Goal: Complete application form: Complete application form

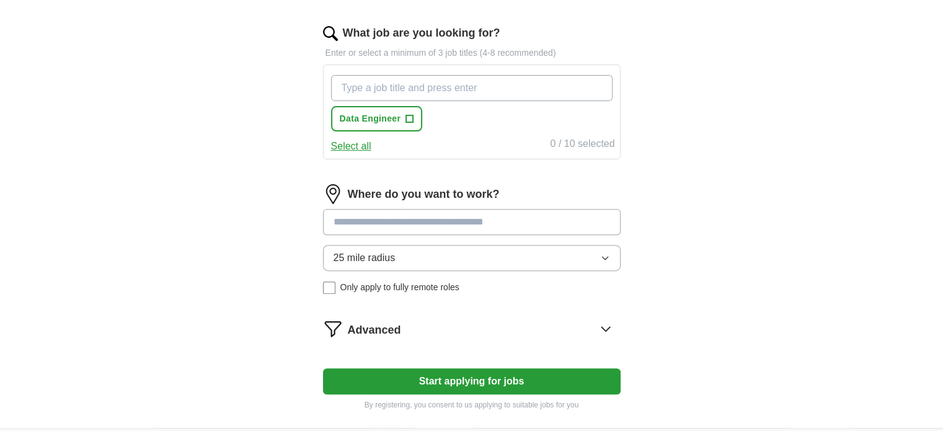
scroll to position [397, 0]
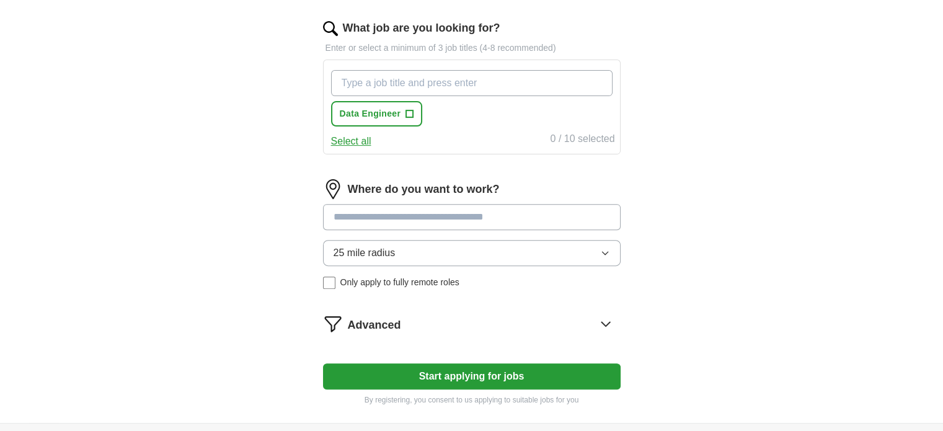
click at [351, 84] on input "What job are you looking for?" at bounding box center [471, 83] width 281 height 26
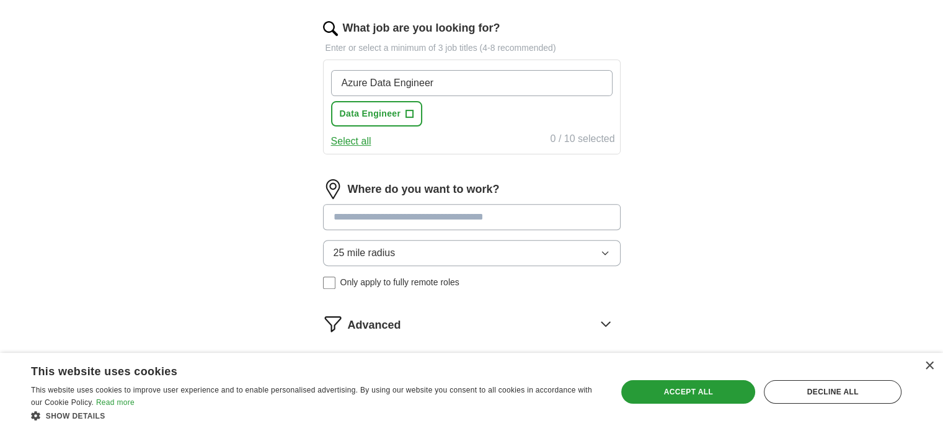
type input "Azure Data Engineer"
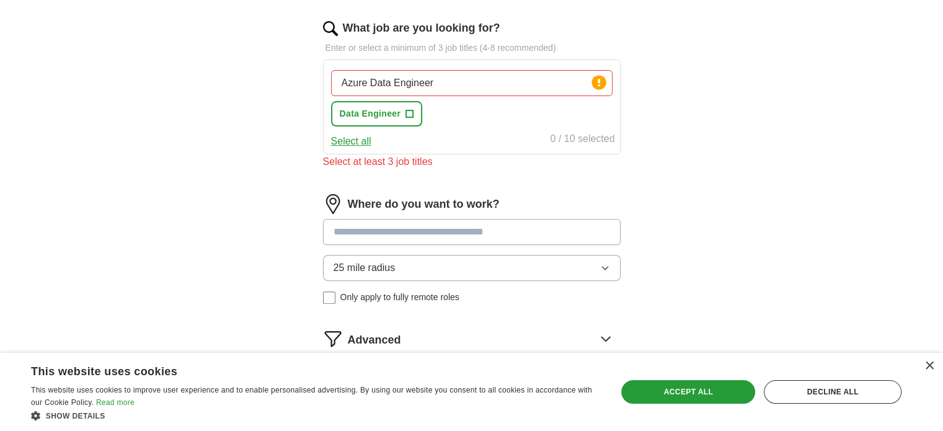
click at [642, 172] on div "Let ApplyIQ do the hard work of searching and applying for jobs. Just tell us w…" at bounding box center [471, 73] width 397 height 727
click at [548, 89] on input "Azure Data Engineer" at bounding box center [471, 83] width 281 height 26
click at [366, 142] on button "Select all" at bounding box center [351, 141] width 40 height 15
click at [576, 85] on input "Azure Data Engineer" at bounding box center [471, 83] width 281 height 26
click at [414, 162] on div "Select at least 3 job titles" at bounding box center [472, 161] width 298 height 15
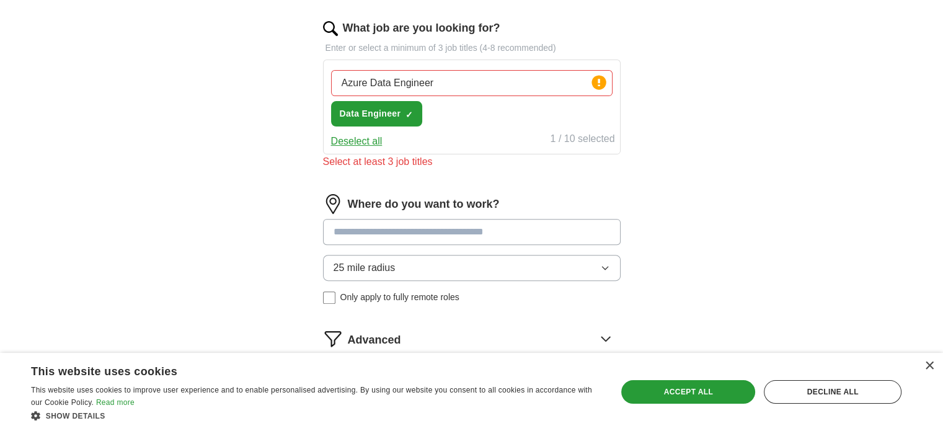
click at [441, 115] on div "Azure Data Engineer Press return to add title Data Engineer ✓ ×" at bounding box center [472, 98] width 286 height 66
click at [599, 83] on icon at bounding box center [599, 82] width 2 height 7
click at [458, 86] on input "Azure Data Engineer" at bounding box center [471, 83] width 281 height 26
drag, startPoint x: 458, startPoint y: 86, endPoint x: 336, endPoint y: 85, distance: 121.5
click at [336, 85] on input "Azure Data Engineer" at bounding box center [471, 83] width 281 height 26
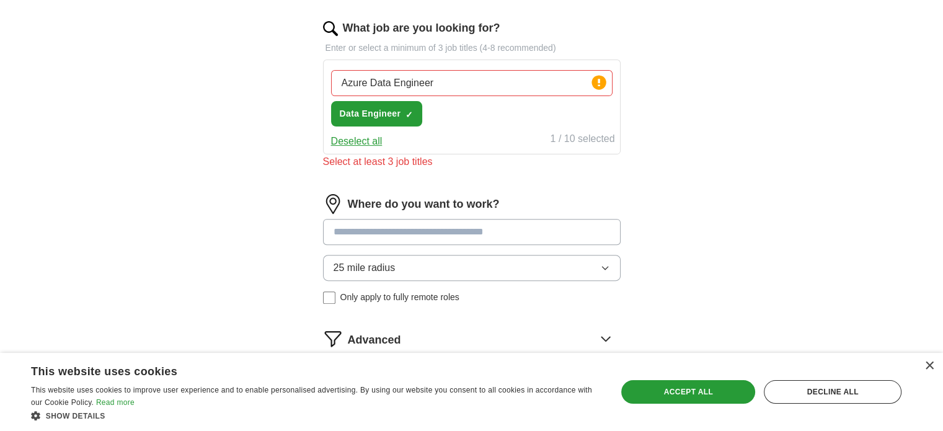
click at [474, 134] on div "Deselect all 1 / 10 selected" at bounding box center [472, 139] width 286 height 17
click at [474, 79] on input "Azure Data Engineer" at bounding box center [471, 83] width 281 height 26
type input "Azure Data Engineer, Lead Azure Data Engineer"
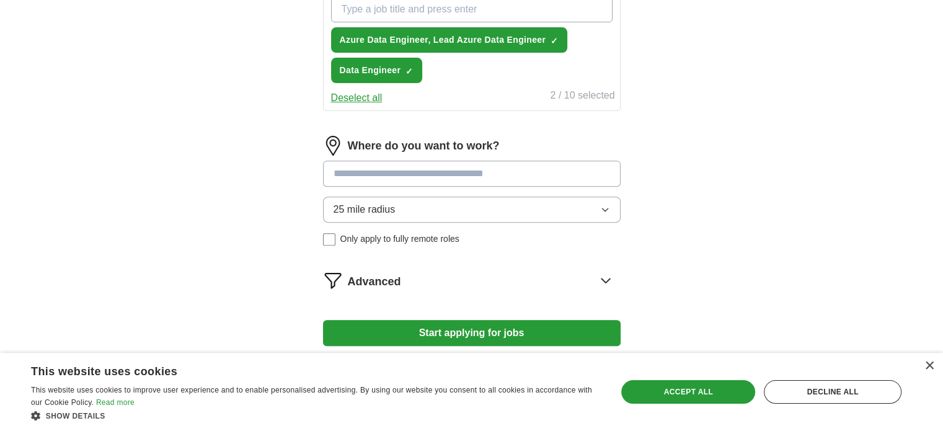
scroll to position [480, 0]
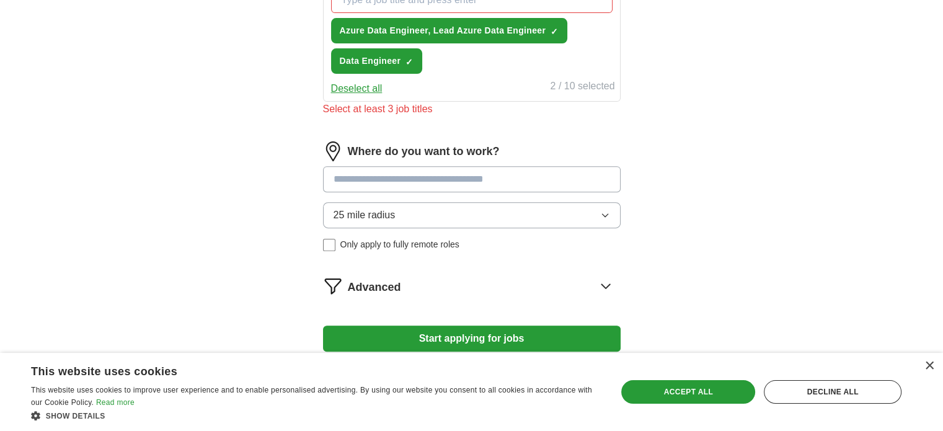
click at [464, 159] on div "Where do you want to work? 25 mile radius Only apply to fully remote roles" at bounding box center [472, 201] width 298 height 120
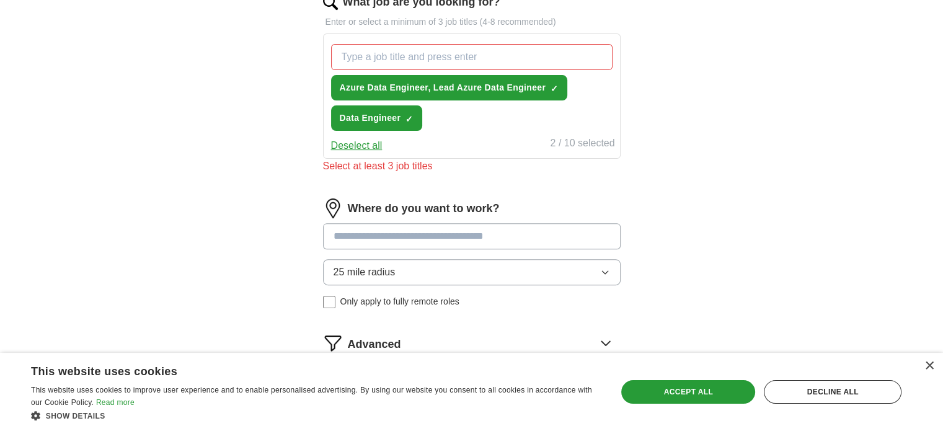
click at [394, 60] on input "What job are you looking for?" at bounding box center [471, 57] width 281 height 26
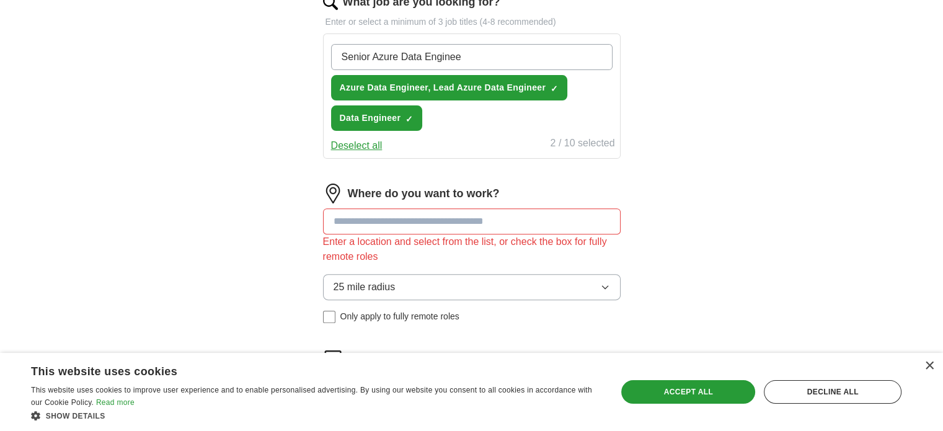
type input "Senior Azure Data Engineer"
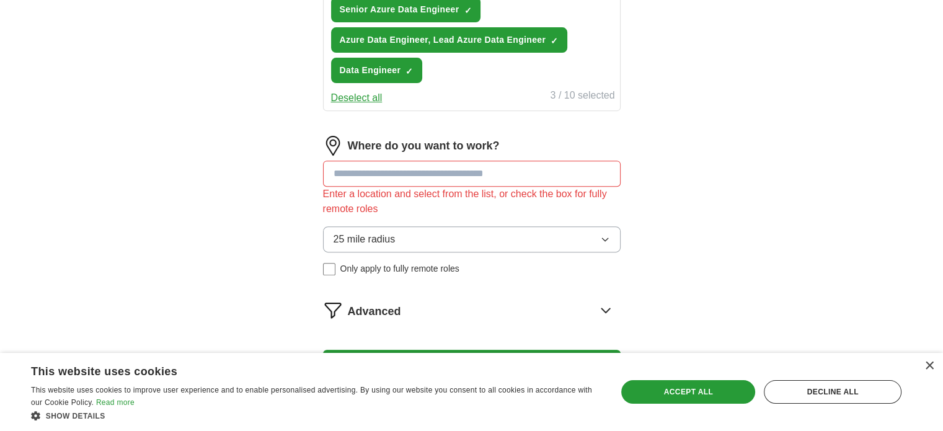
scroll to position [515, 0]
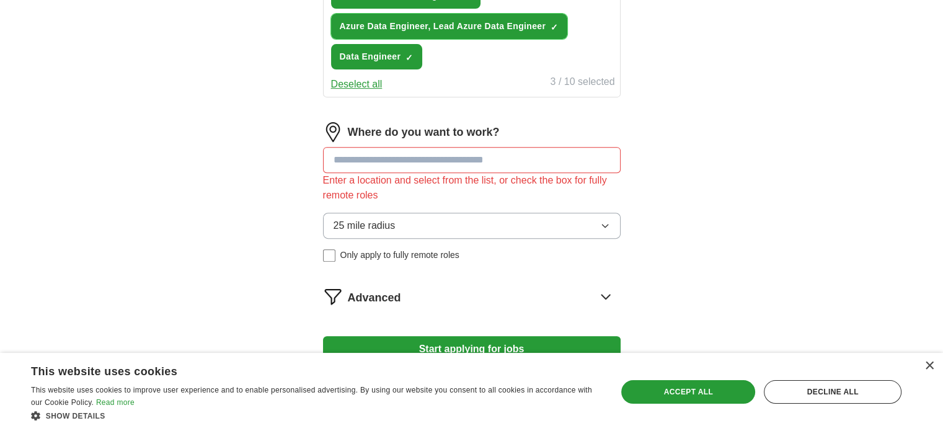
click at [525, 23] on span "Azure Data Engineer, Lead Azure Data Engineer" at bounding box center [443, 26] width 206 height 13
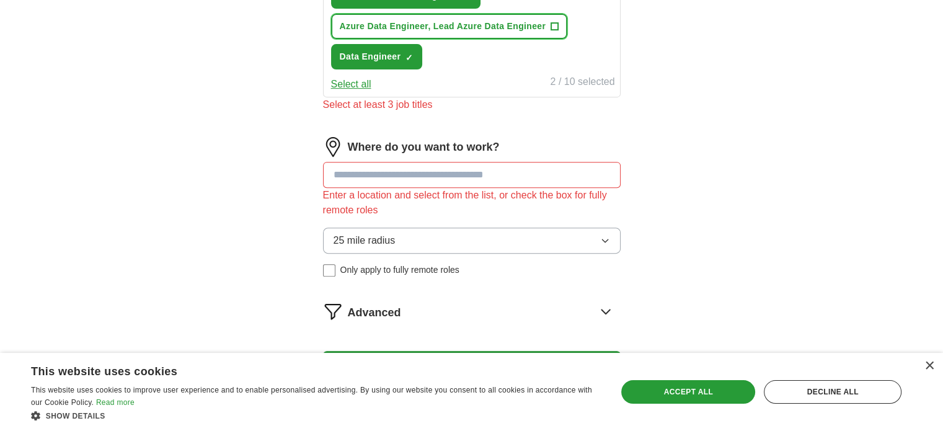
click at [551, 22] on span "+" at bounding box center [554, 27] width 7 height 10
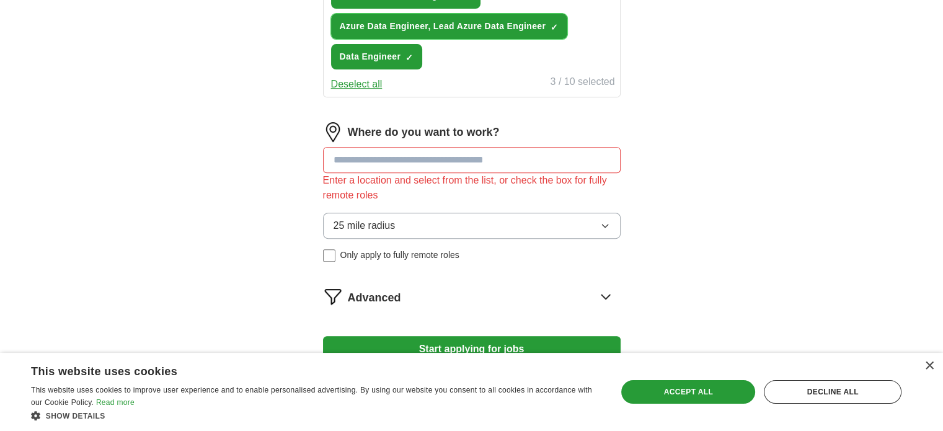
click at [0, 0] on span "×" at bounding box center [0, 0] width 0 height 0
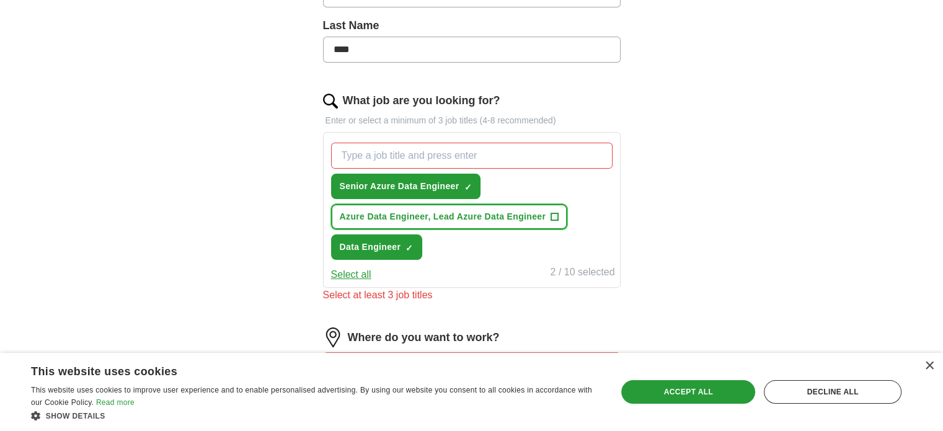
scroll to position [311, 0]
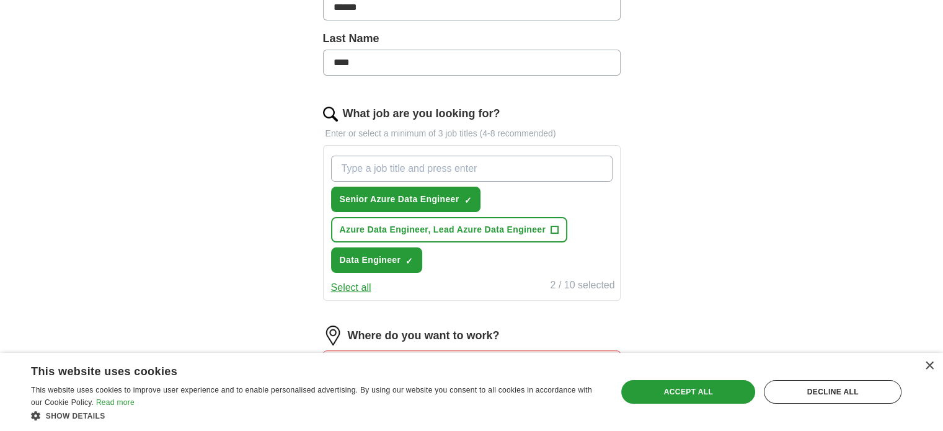
click at [427, 171] on input "What job are you looking for?" at bounding box center [471, 169] width 281 height 26
type input "Azure Data Engineer"
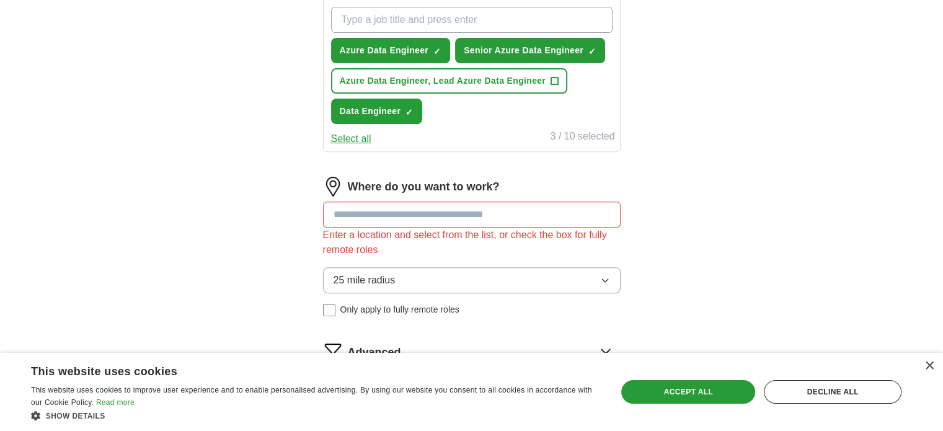
scroll to position [468, 0]
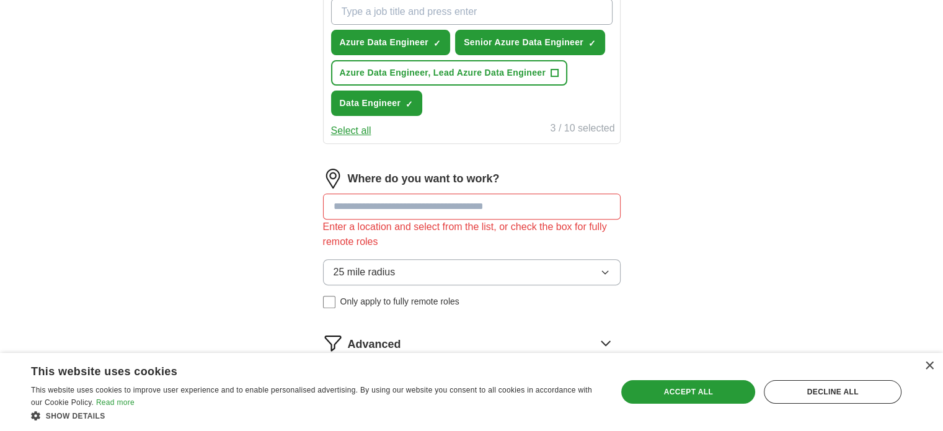
click at [414, 207] on input at bounding box center [472, 206] width 298 height 26
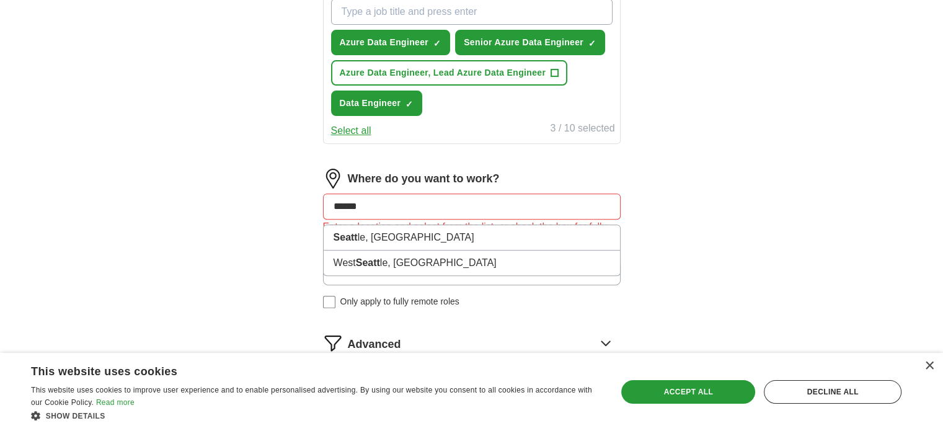
type input "*******"
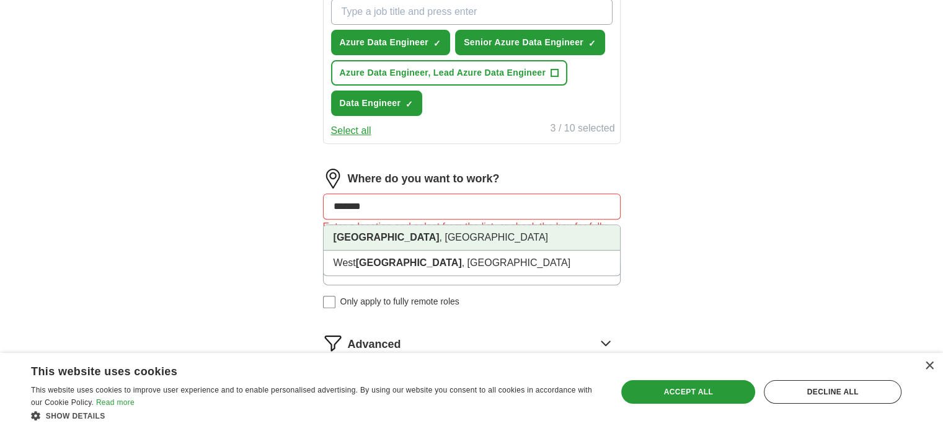
click at [406, 237] on li "[GEOGRAPHIC_DATA] , [GEOGRAPHIC_DATA]" at bounding box center [472, 237] width 296 height 25
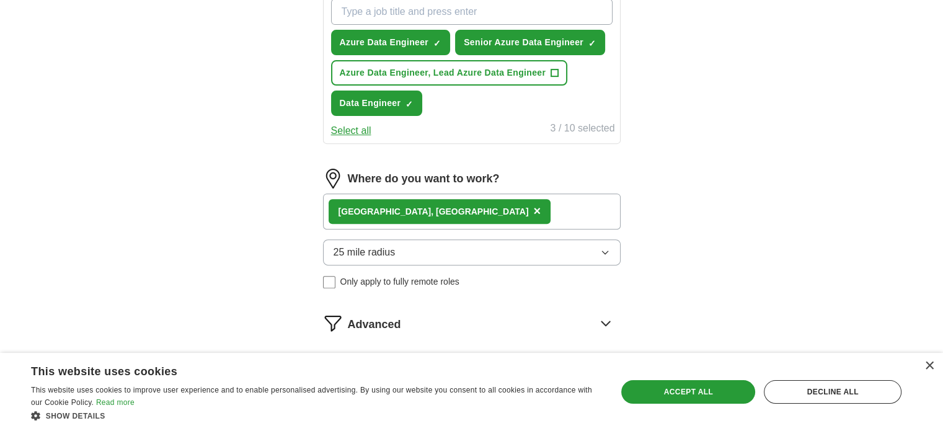
click at [427, 252] on button "25 mile radius" at bounding box center [472, 252] width 298 height 26
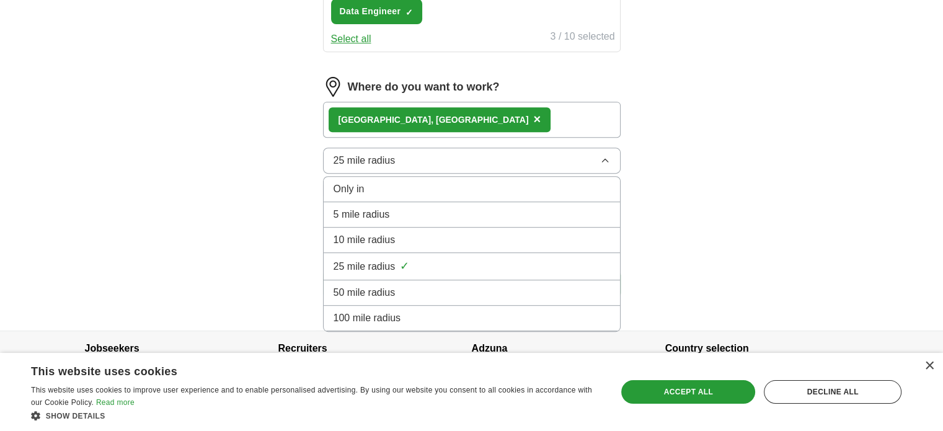
scroll to position [561, 0]
click at [379, 314] on span "100 mile radius" at bounding box center [368, 317] width 68 height 15
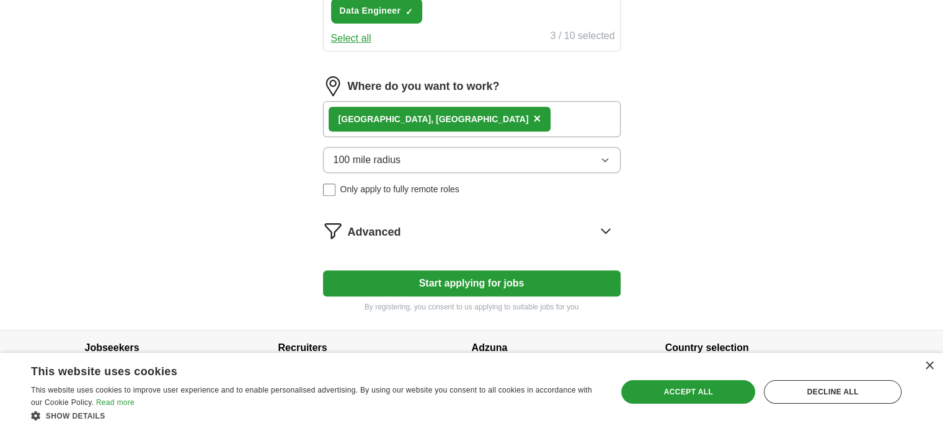
click at [459, 153] on button "100 mile radius" at bounding box center [472, 160] width 298 height 26
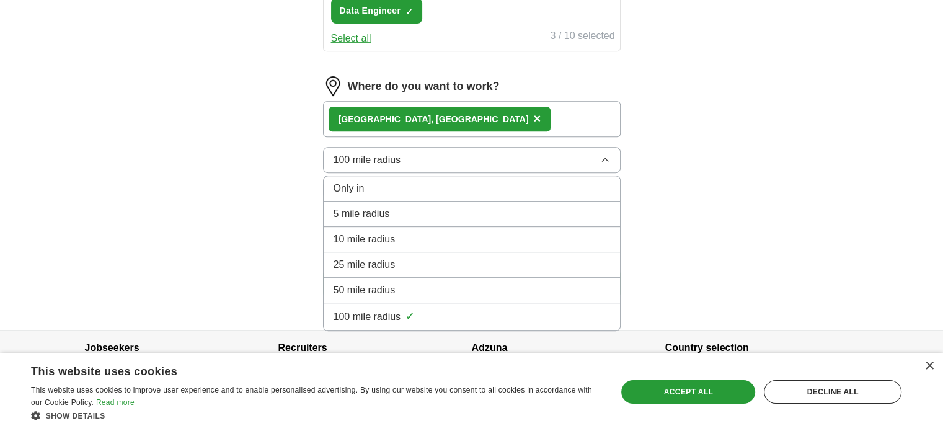
click at [371, 283] on span "50 mile radius" at bounding box center [365, 290] width 62 height 15
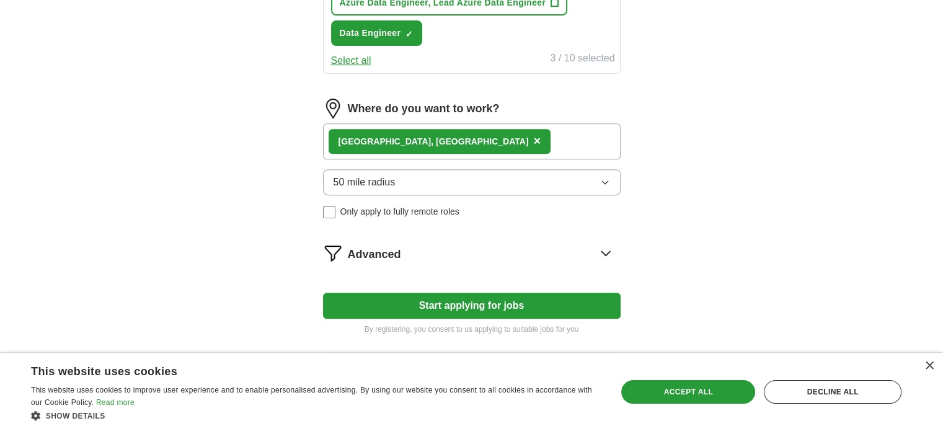
scroll to position [521, 0]
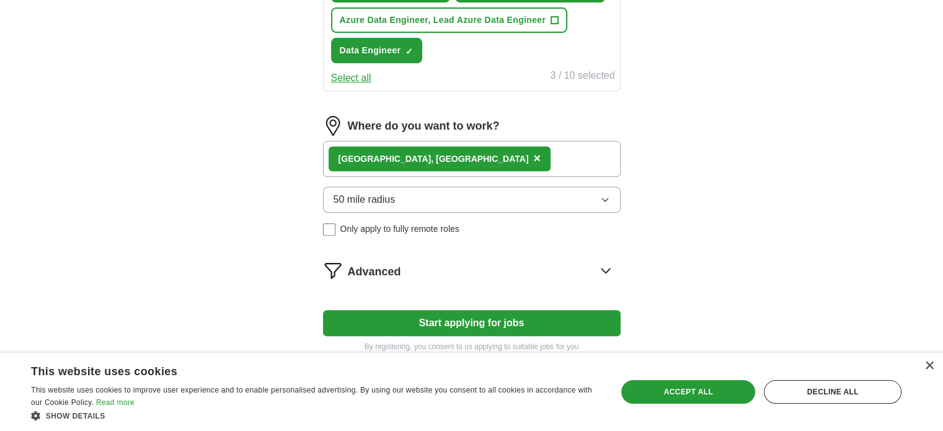
click at [447, 150] on div "[GEOGRAPHIC_DATA] , [GEOGRAPHIC_DATA] ×" at bounding box center [472, 159] width 298 height 36
click at [533, 151] on span "×" at bounding box center [536, 158] width 7 height 14
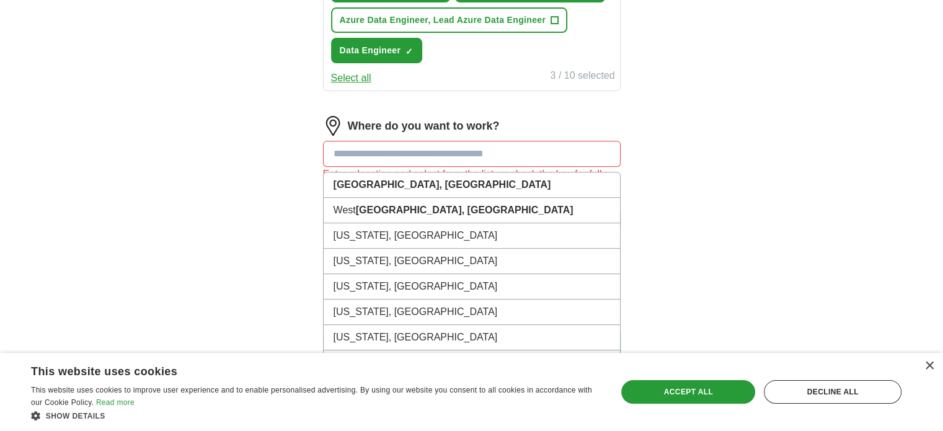
click at [396, 152] on input at bounding box center [472, 154] width 298 height 26
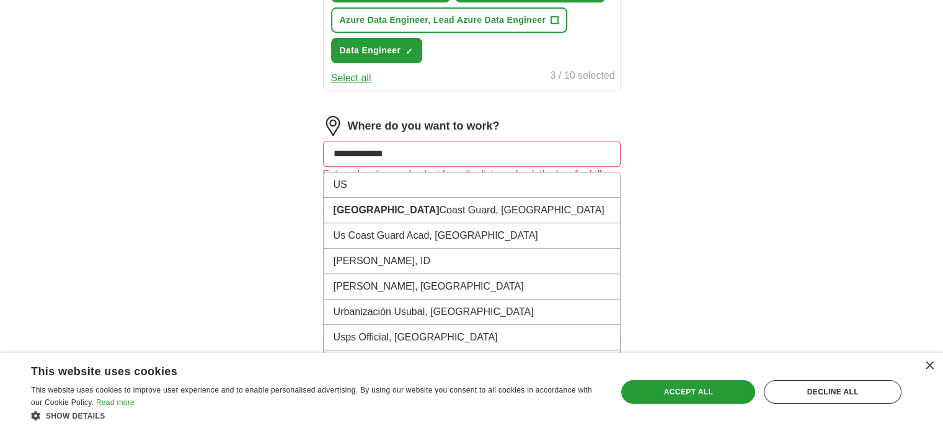
type input "**********"
click at [457, 150] on input "**********" at bounding box center [472, 154] width 298 height 26
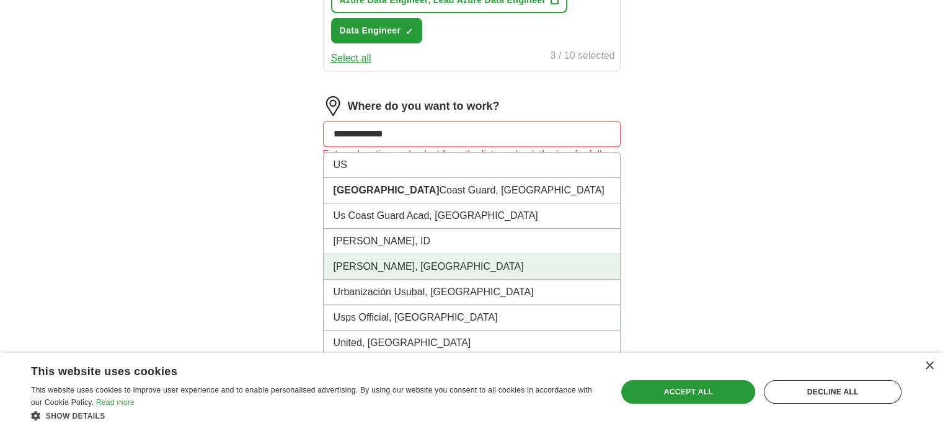
scroll to position [600, 0]
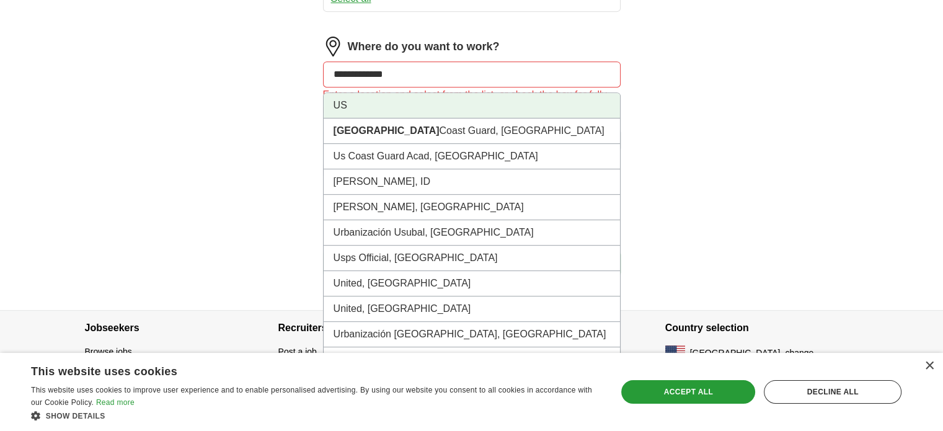
click at [345, 109] on li "US" at bounding box center [472, 105] width 296 height 25
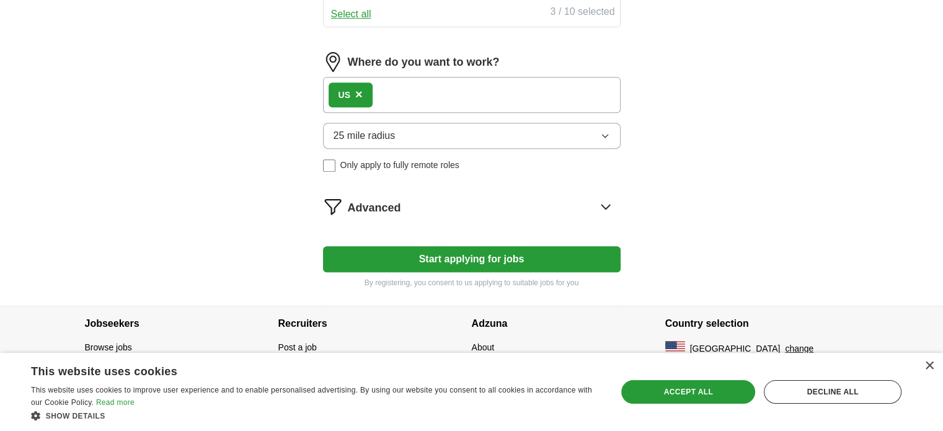
scroll to position [580, 0]
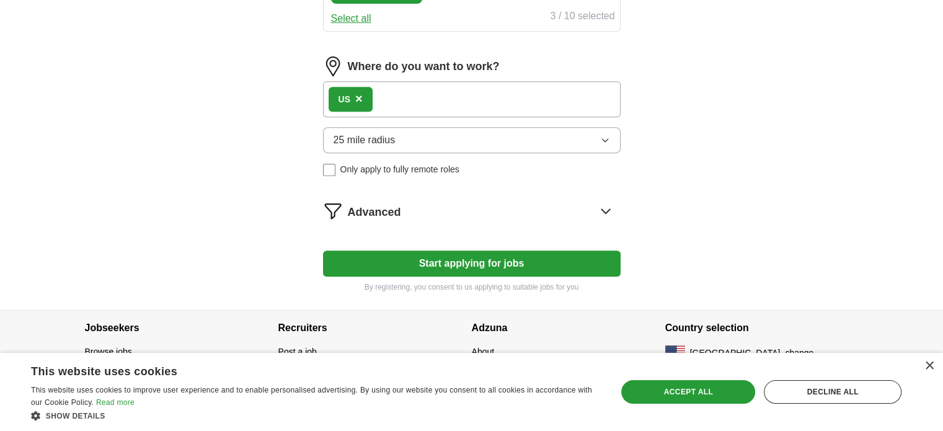
click at [469, 254] on button "Start applying for jobs" at bounding box center [472, 263] width 298 height 26
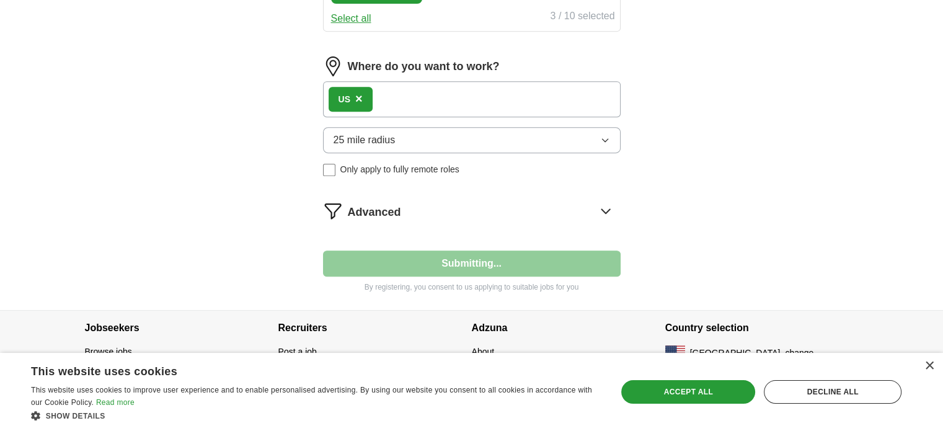
select select "**"
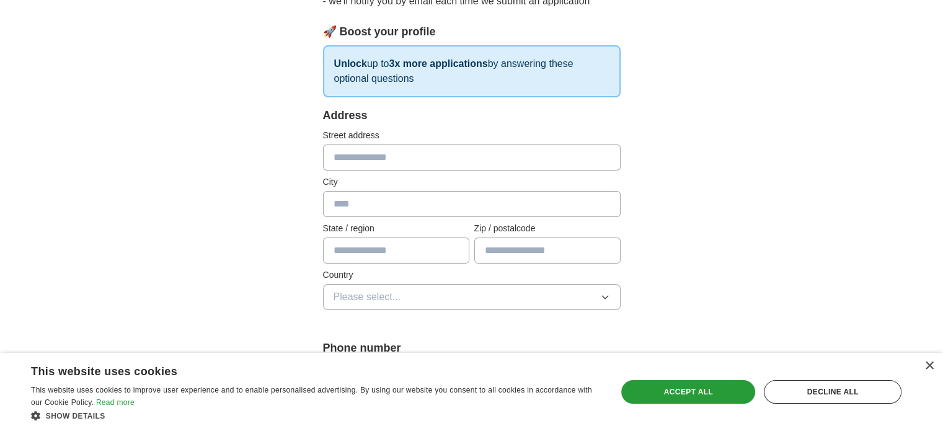
scroll to position [163, 0]
click at [351, 159] on input "text" at bounding box center [472, 157] width 298 height 26
type input "**********"
type input "*******"
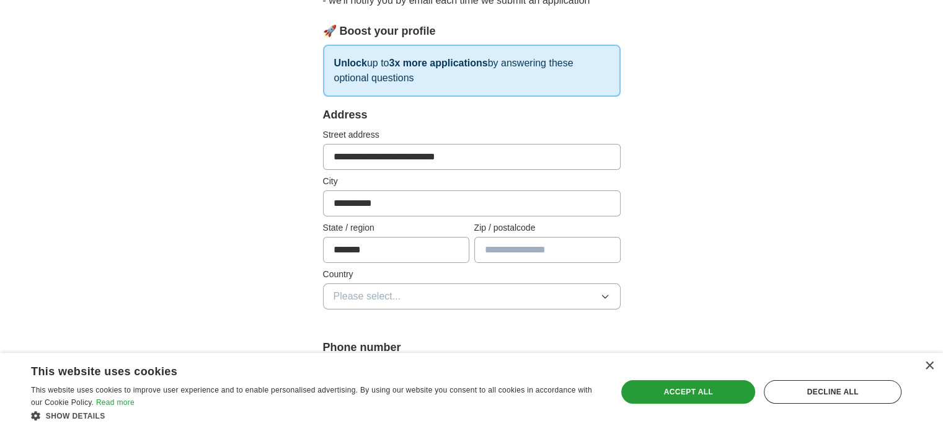
type input "*****"
click at [379, 296] on span "Please select..." at bounding box center [368, 296] width 68 height 15
click at [361, 345] on span "[GEOGRAPHIC_DATA]" at bounding box center [386, 350] width 104 height 15
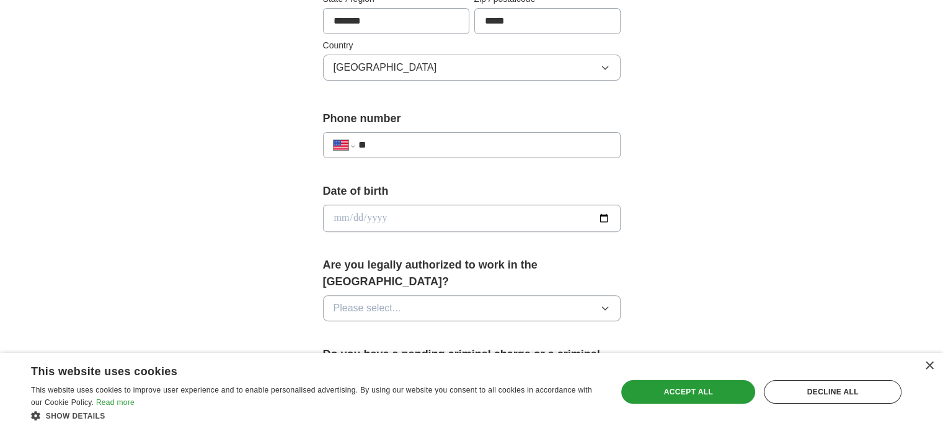
scroll to position [406, 0]
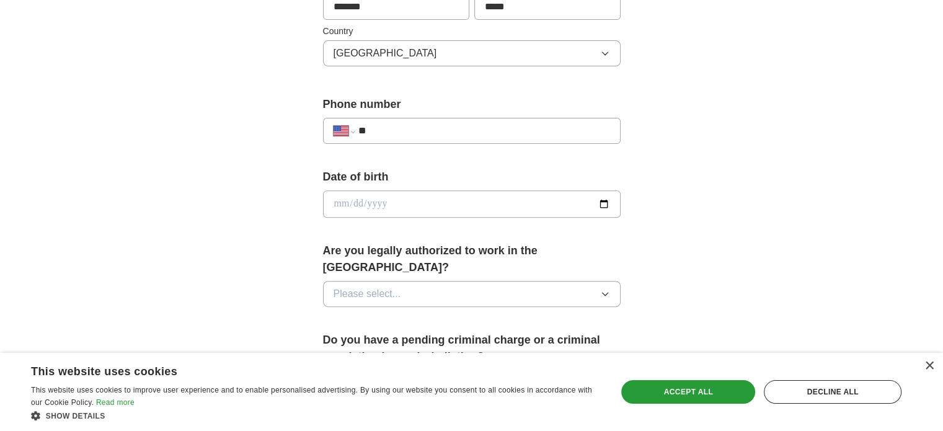
click at [417, 128] on input "**" at bounding box center [484, 130] width 252 height 15
type input "**********"
click at [389, 205] on input "date" at bounding box center [472, 203] width 298 height 27
type input "**********"
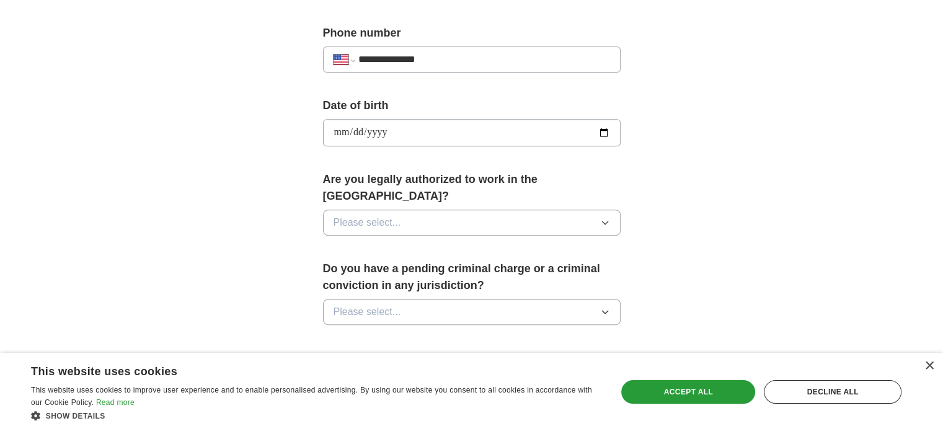
scroll to position [478, 0]
click at [572, 209] on button "Please select..." at bounding box center [472, 222] width 298 height 26
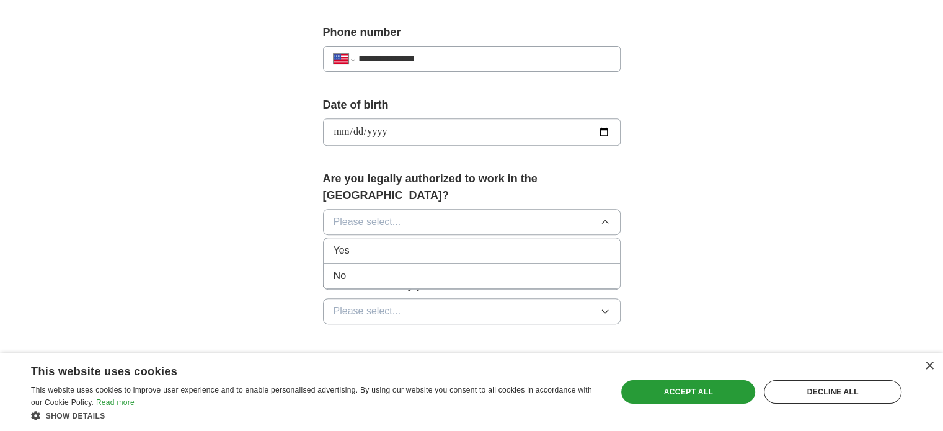
click at [497, 243] on div "Yes" at bounding box center [472, 250] width 277 height 15
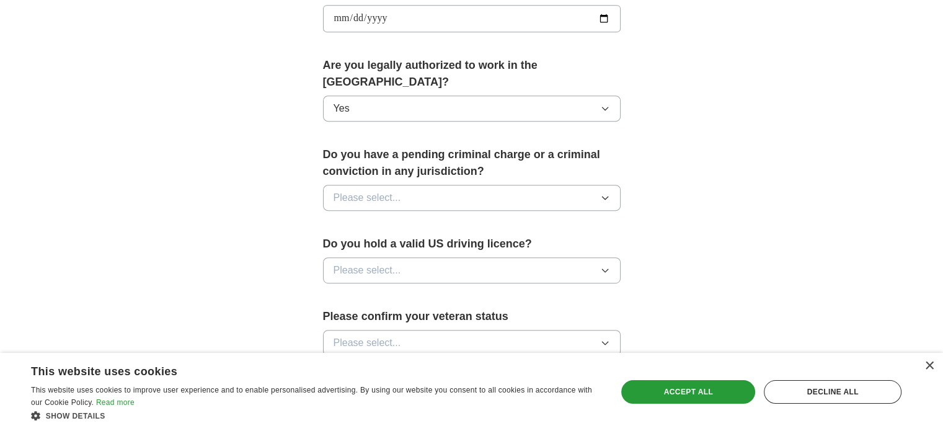
scroll to position [593, 0]
click at [493, 184] on button "Please select..." at bounding box center [472, 197] width 298 height 26
click at [401, 243] on div "No" at bounding box center [472, 250] width 277 height 15
click at [432, 256] on button "Please select..." at bounding box center [472, 269] width 298 height 26
click at [381, 290] on div "Yes" at bounding box center [472, 297] width 277 height 15
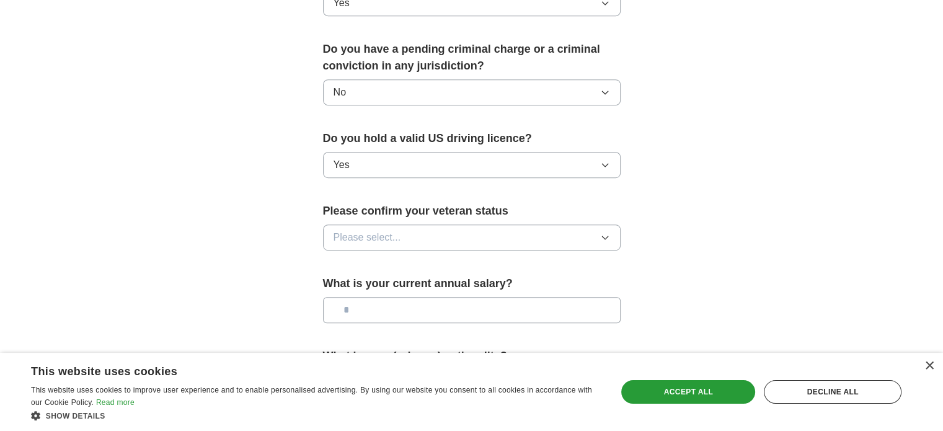
scroll to position [697, 0]
click at [410, 224] on button "Please select..." at bounding box center [472, 237] width 298 height 26
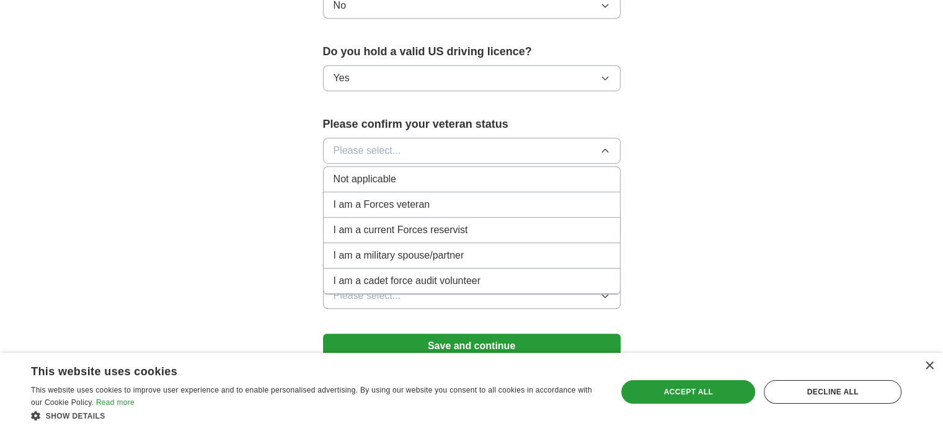
scroll to position [771, 0]
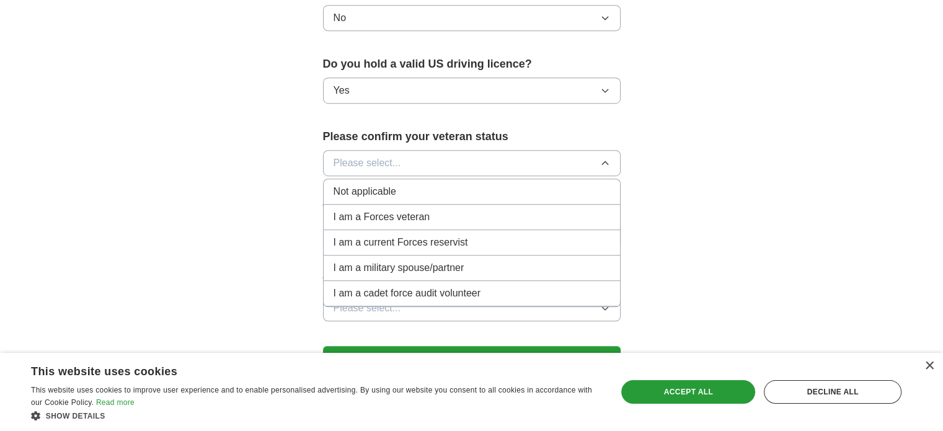
click at [371, 184] on span "Not applicable" at bounding box center [365, 191] width 63 height 15
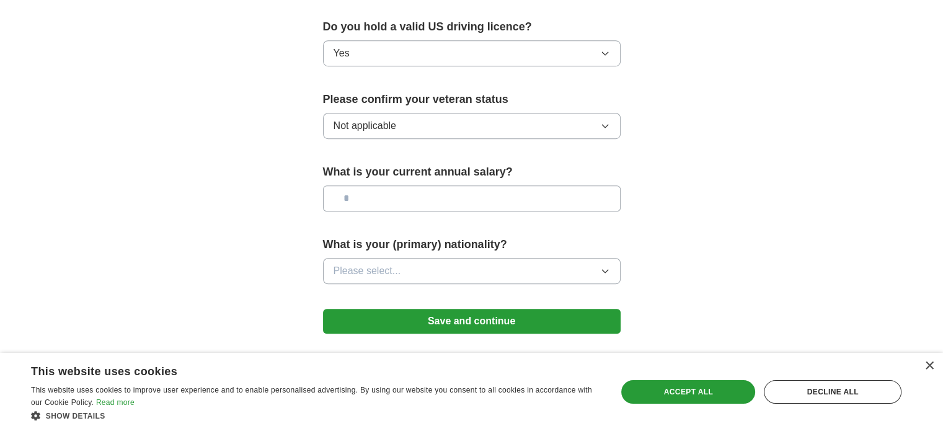
scroll to position [817, 0]
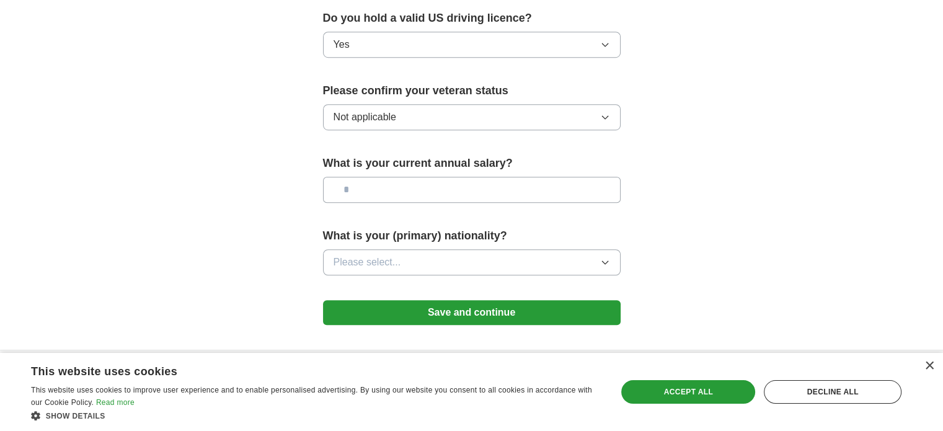
click at [367, 177] on input "text" at bounding box center [472, 190] width 298 height 26
type input "**"
type input "*******"
click at [360, 255] on span "Please select..." at bounding box center [368, 262] width 68 height 15
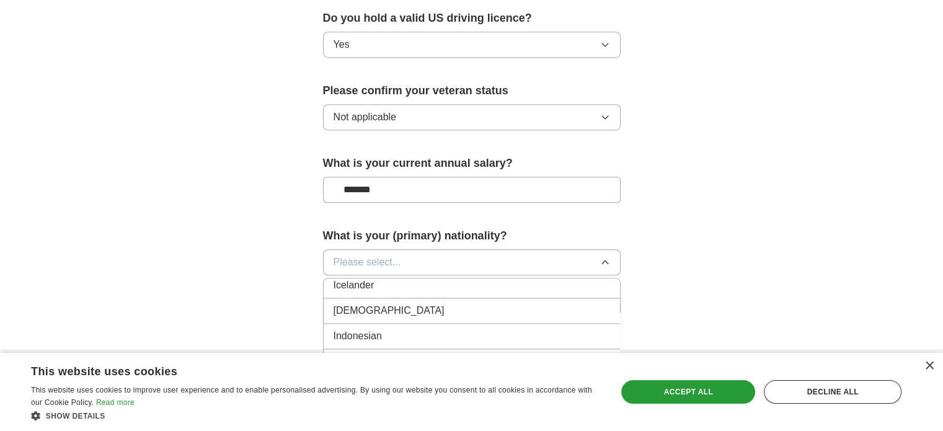
scroll to position [2013, 0]
click at [350, 304] on span "[DEMOGRAPHIC_DATA]" at bounding box center [389, 311] width 111 height 15
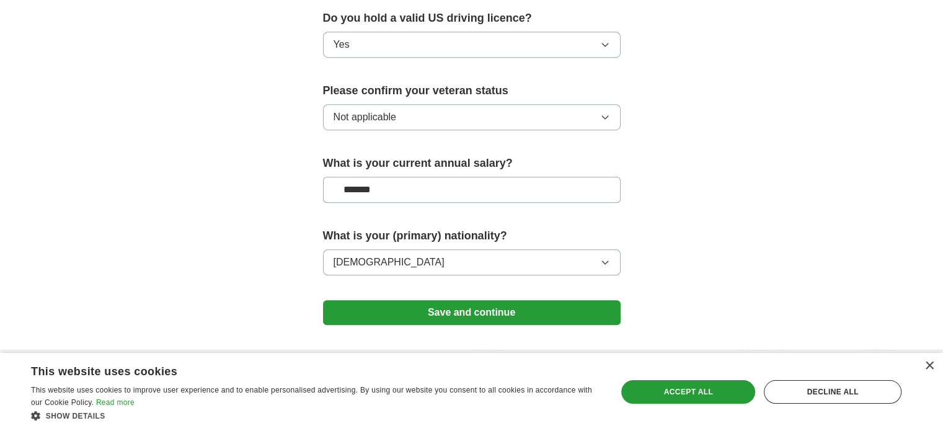
click at [396, 300] on button "Save and continue" at bounding box center [472, 312] width 298 height 25
